Goal: Transaction & Acquisition: Subscribe to service/newsletter

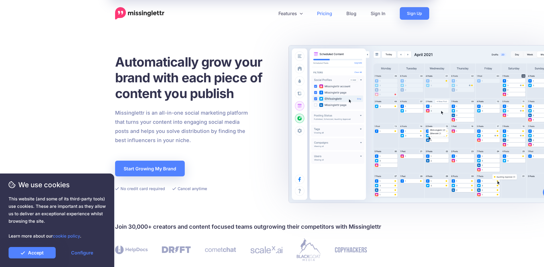
click at [323, 15] on link "Pricing" at bounding box center [324, 13] width 29 height 13
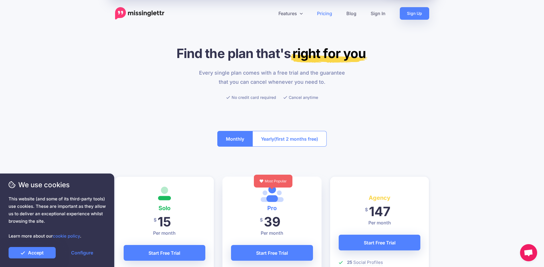
click at [303, 141] on span "(first 2 months free)" at bounding box center [296, 138] width 44 height 9
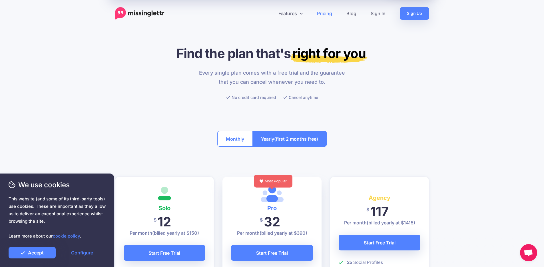
click at [230, 143] on button "Monthly" at bounding box center [234, 139] width 35 height 16
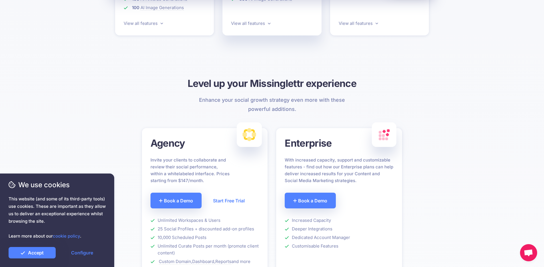
scroll to position [363, 0]
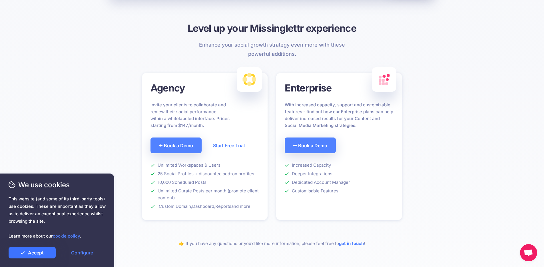
click at [49, 254] on link "Accept" at bounding box center [32, 252] width 47 height 11
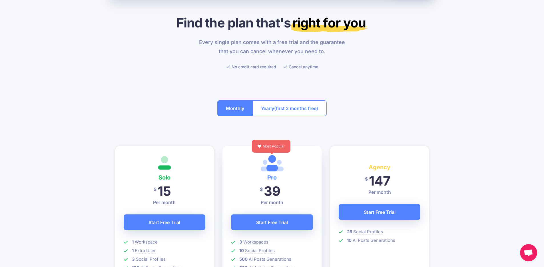
scroll to position [0, 0]
